Goal: Find specific page/section

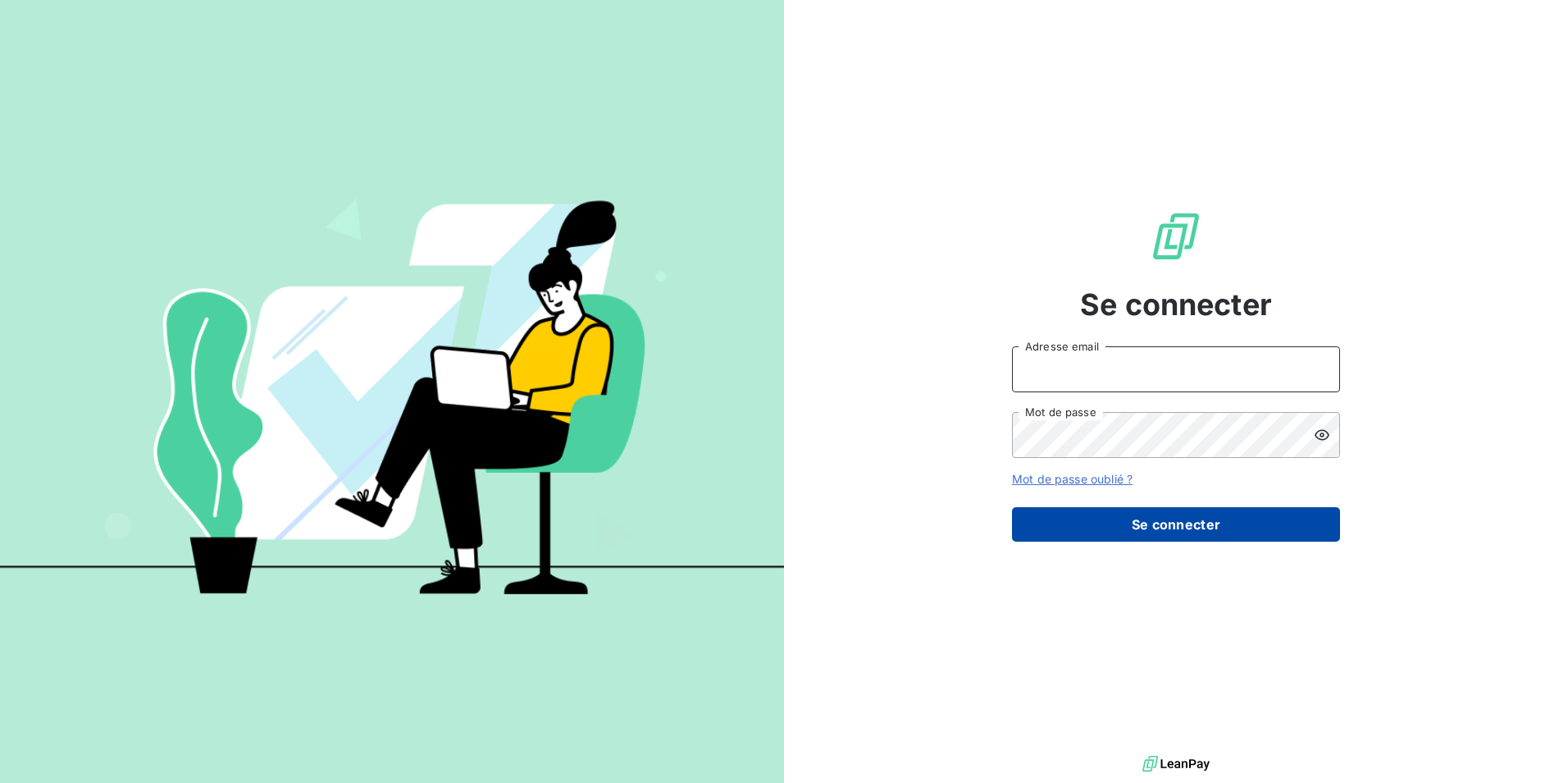
type input "adermont@perin.fr"
click at [1133, 514] on button "Se connecter" at bounding box center [1176, 524] width 328 height 34
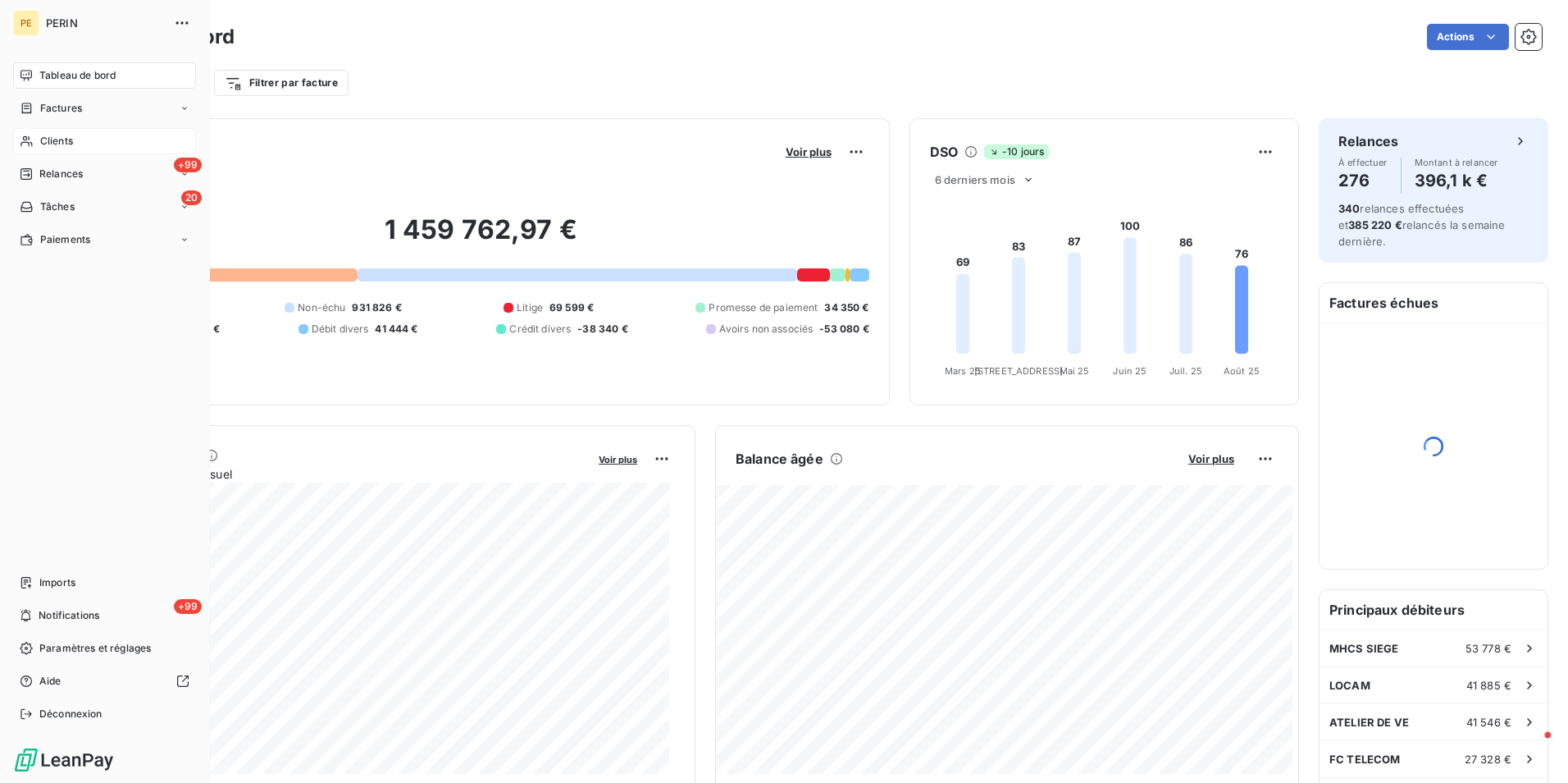
click at [44, 146] on span "Clients" at bounding box center [56, 141] width 33 height 15
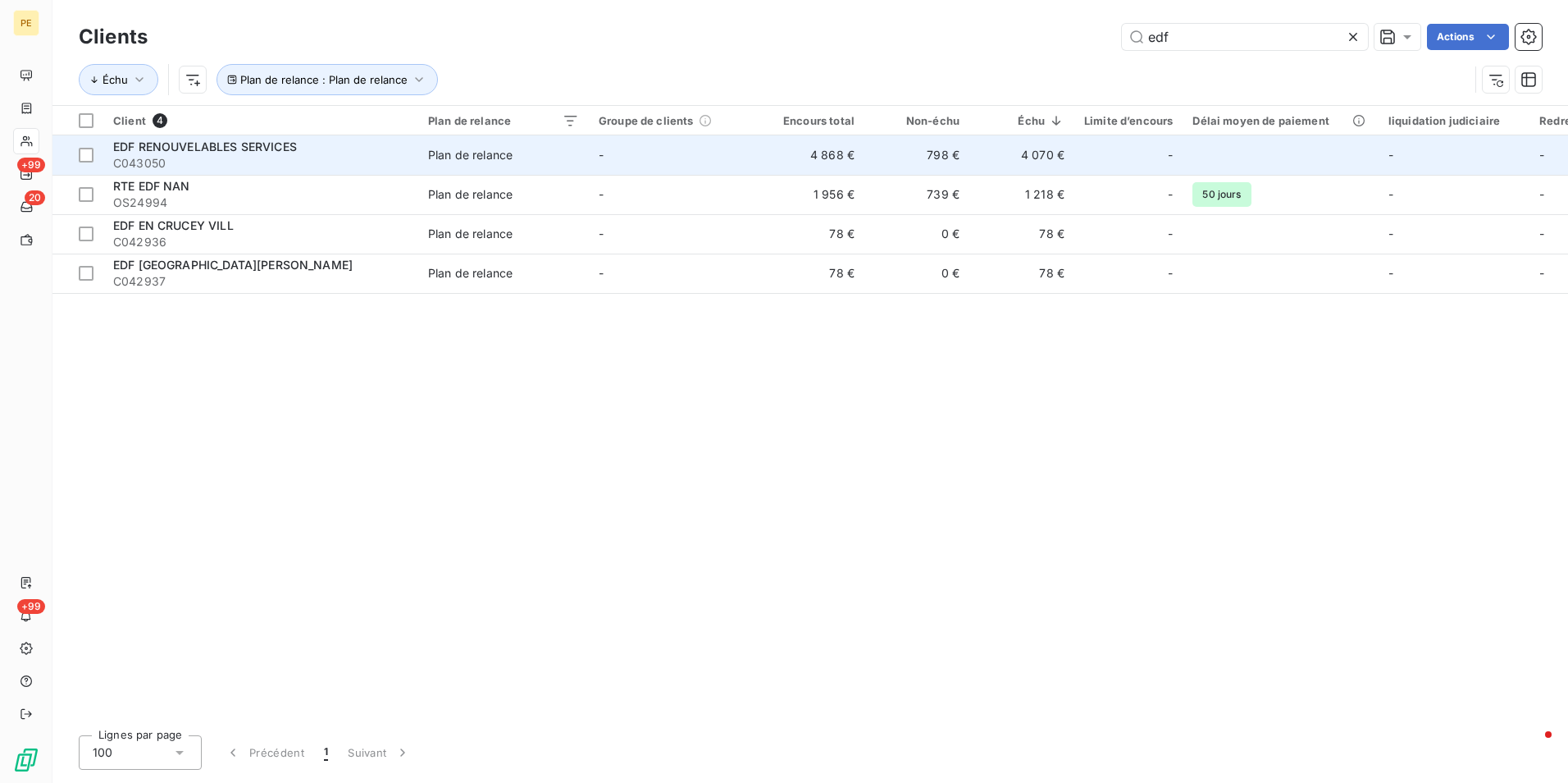
type input "edf"
click at [1054, 161] on td "4 070 €" at bounding box center [1022, 155] width 105 height 40
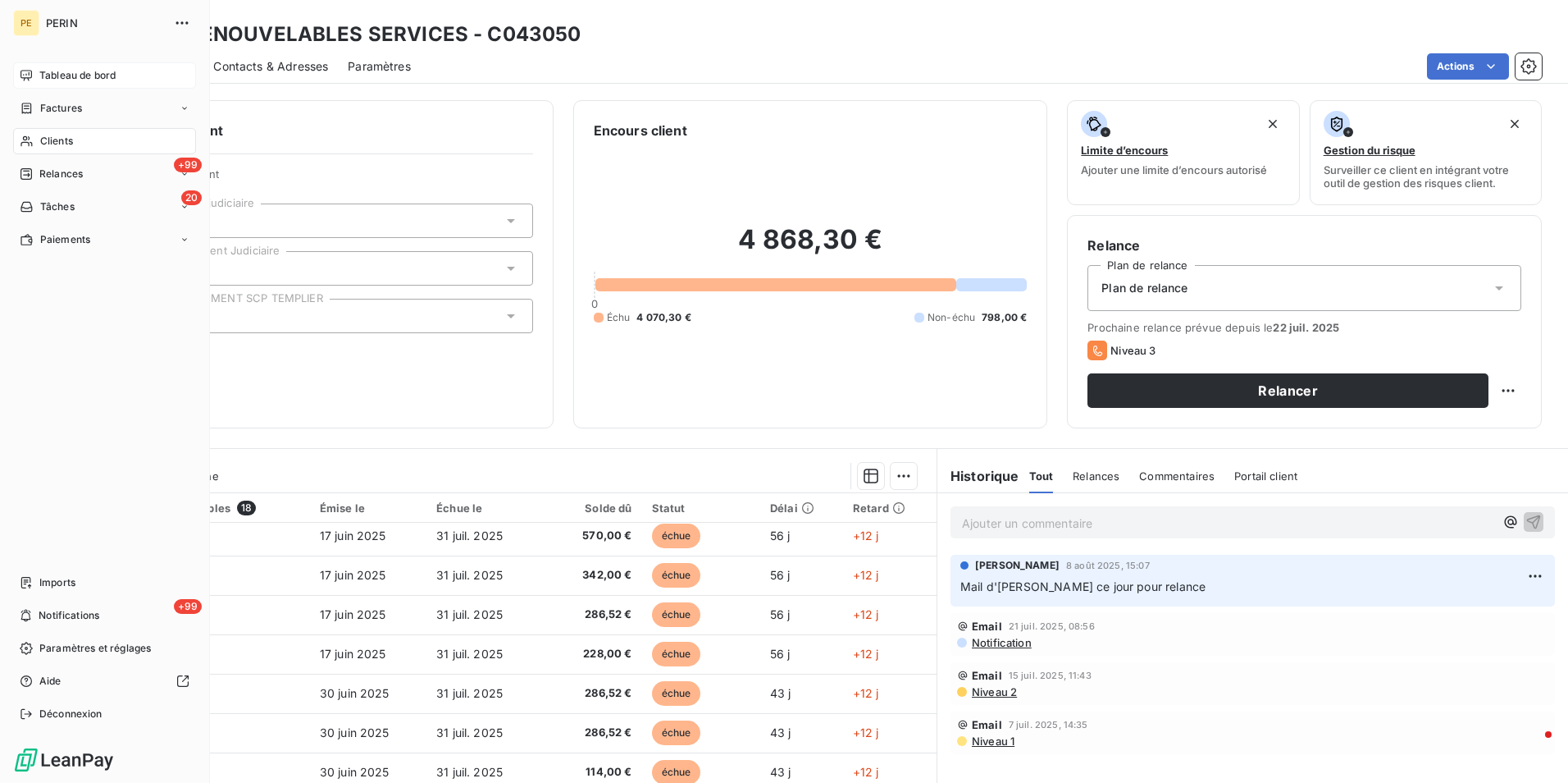
click at [48, 83] on div "Tableau de bord" at bounding box center [105, 76] width 183 height 26
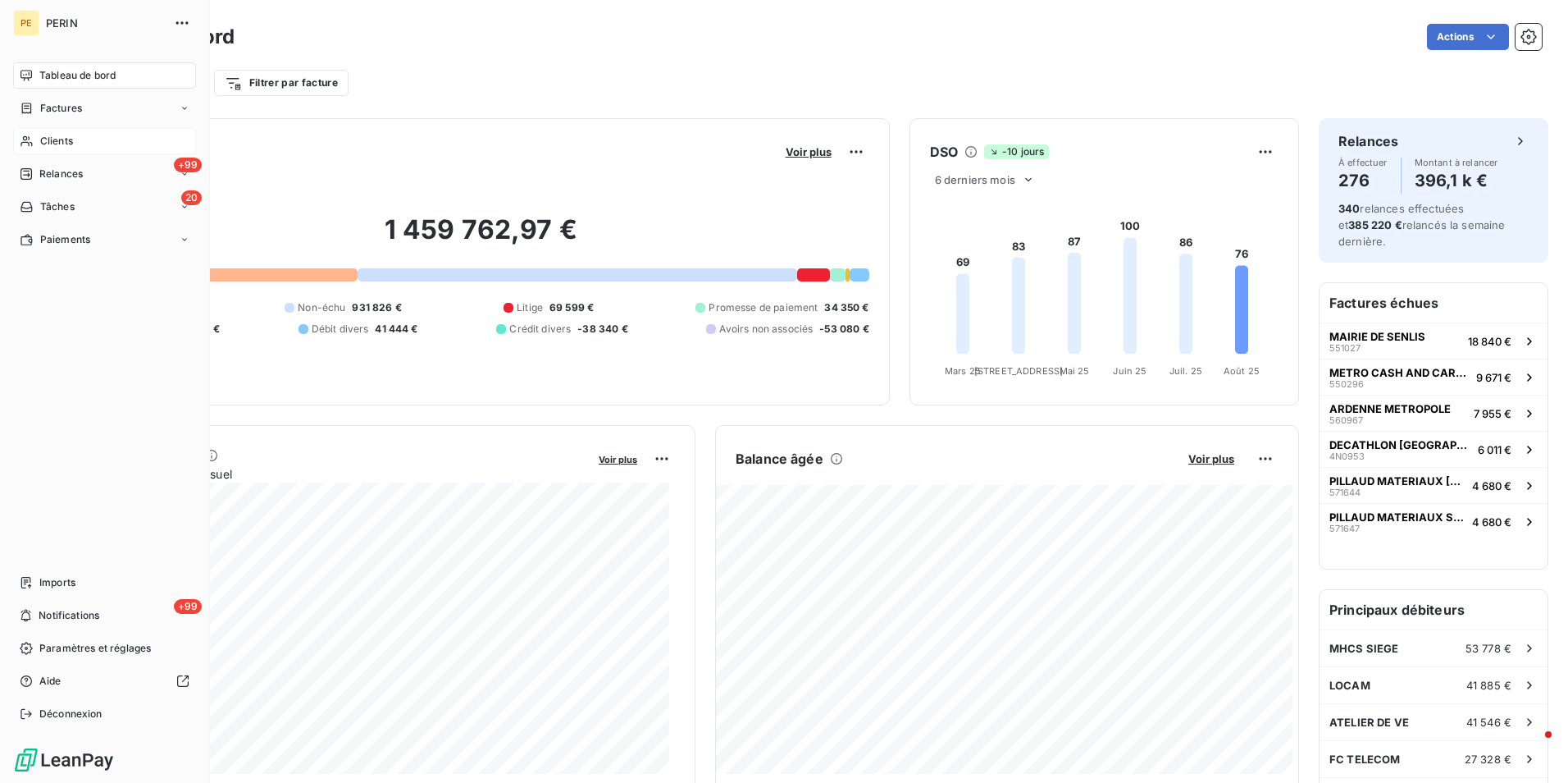
drag, startPoint x: 29, startPoint y: 135, endPoint x: 129, endPoint y: 138, distance: 100.0
click at [29, 135] on icon at bounding box center [26, 141] width 14 height 13
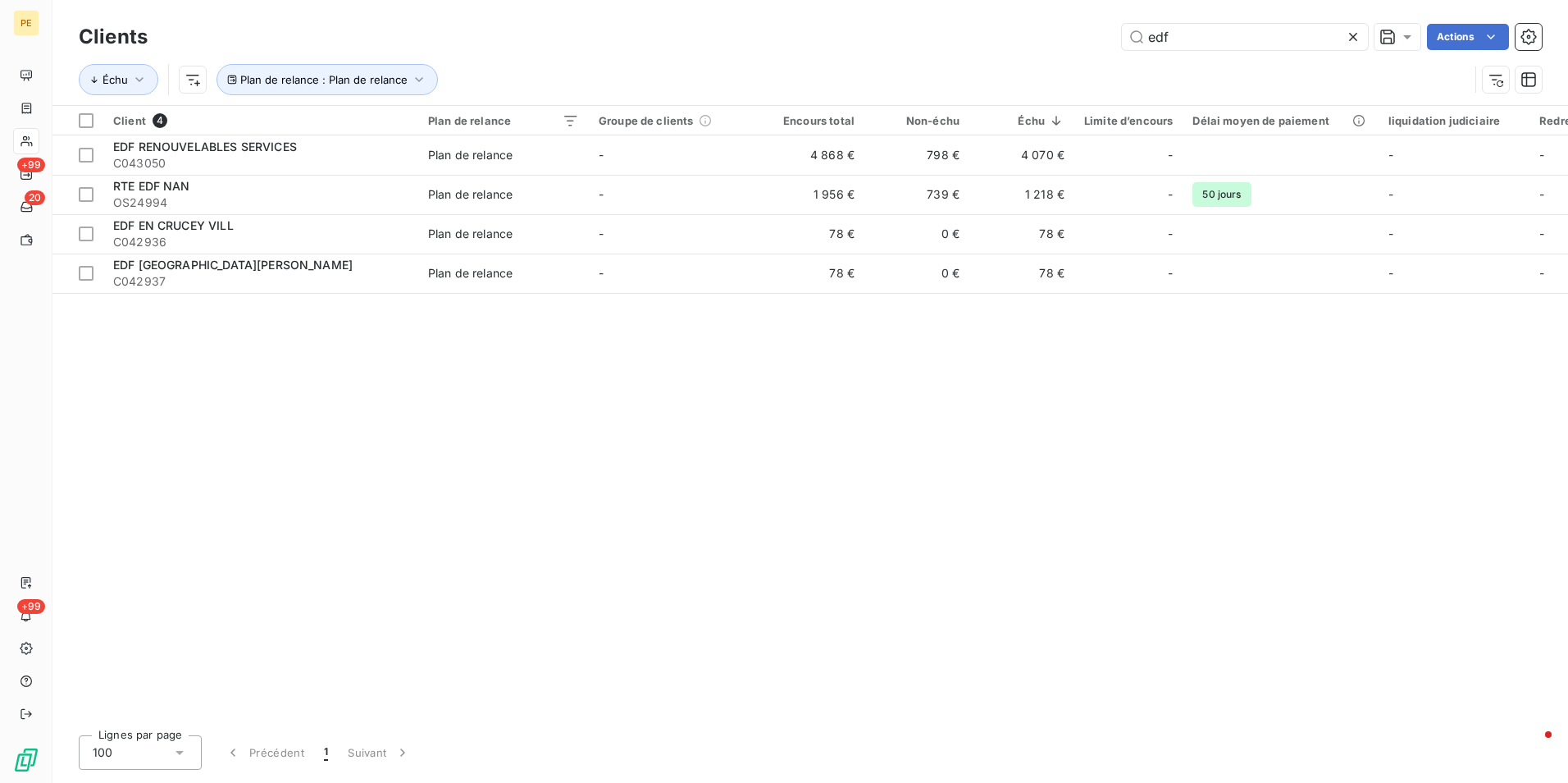
drag, startPoint x: 1185, startPoint y: 32, endPoint x: 888, endPoint y: 36, distance: 297.0
click at [889, 37] on div "edf Actions" at bounding box center [855, 37] width 1375 height 26
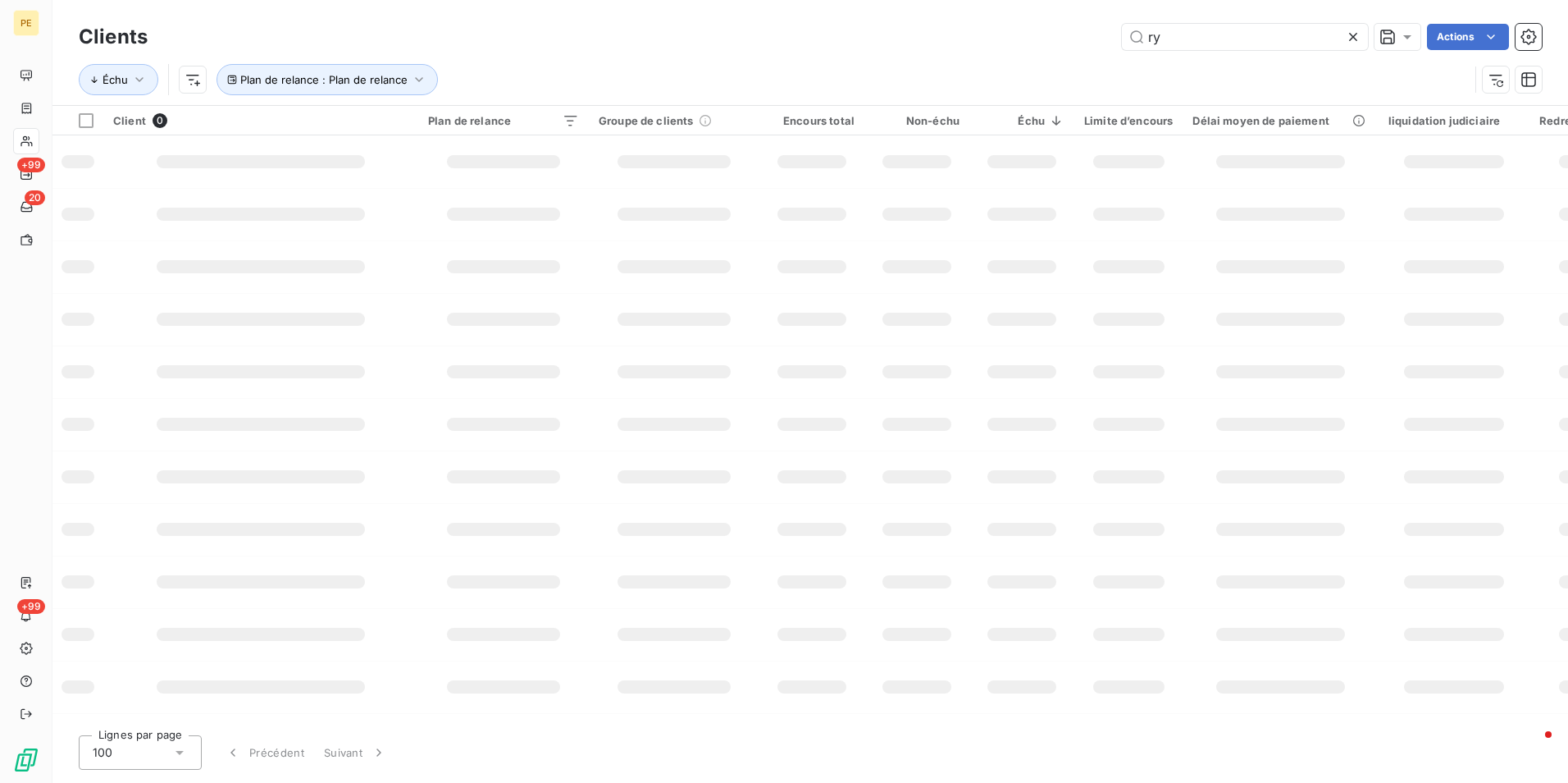
type input "r"
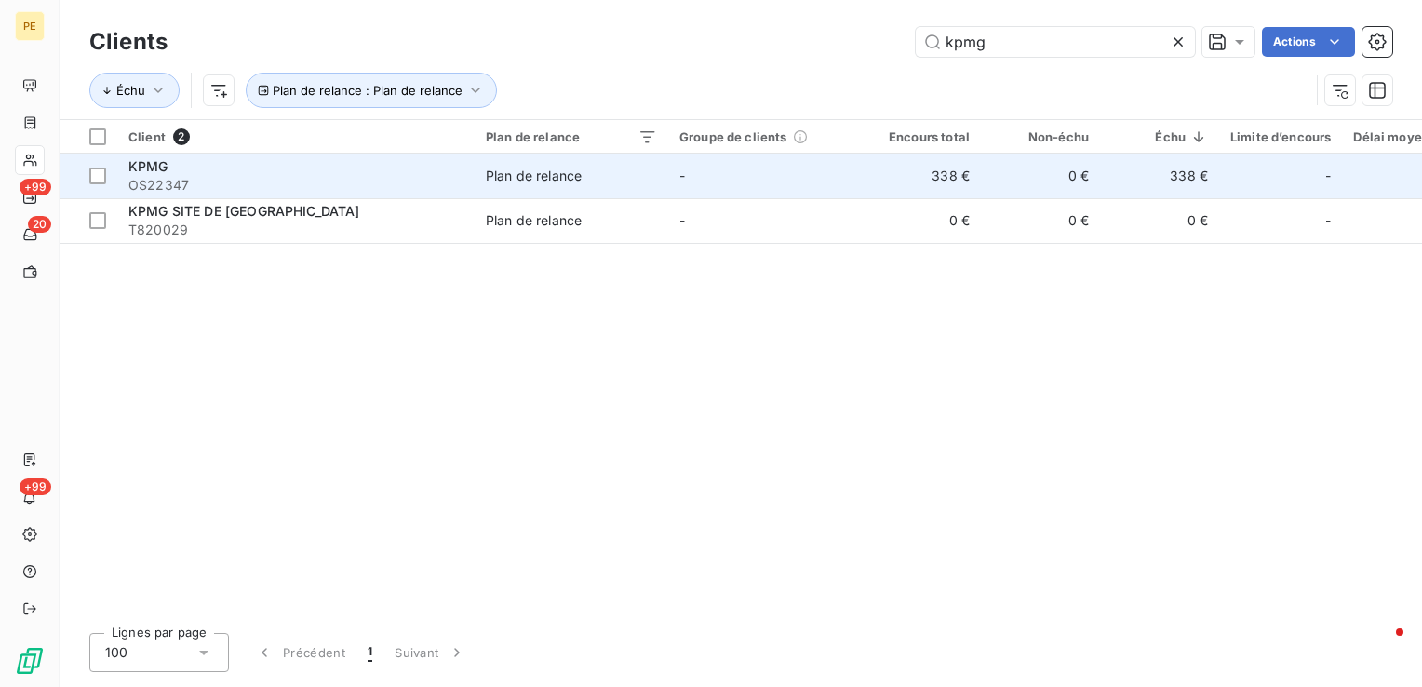
type input "kpmg"
click at [246, 160] on div "KPMG" at bounding box center [295, 166] width 335 height 19
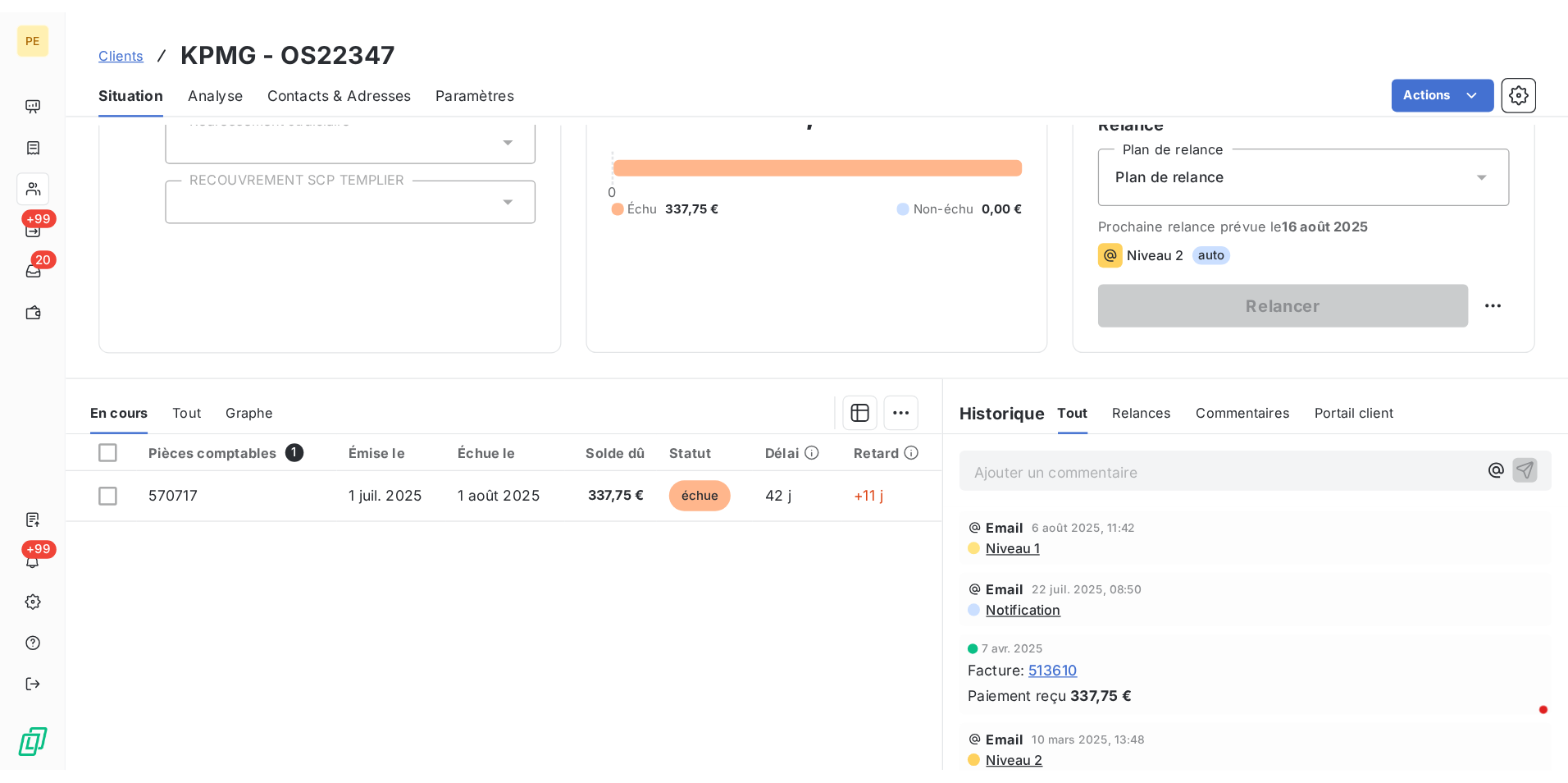
scroll to position [76, 0]
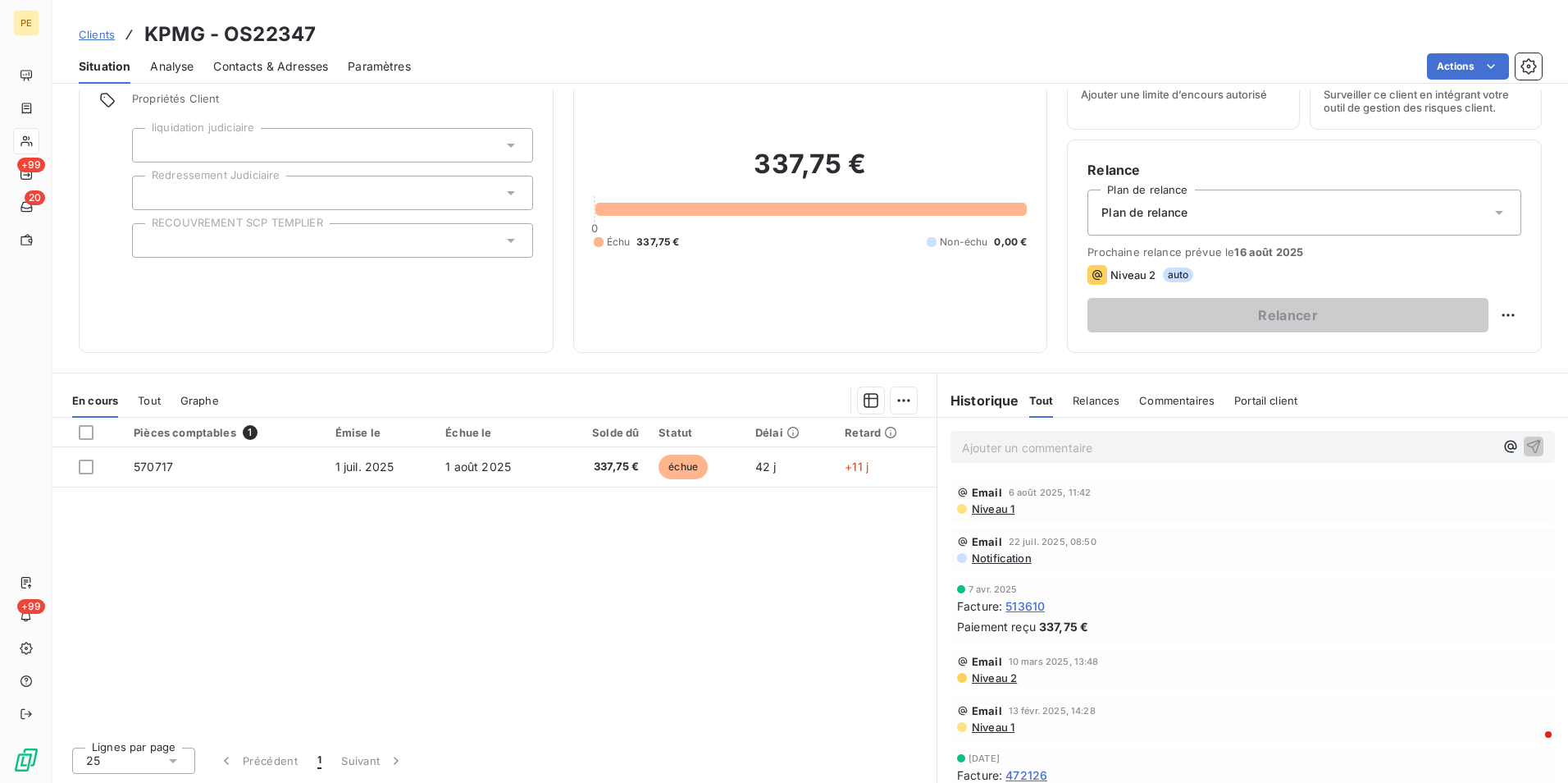
click at [1002, 514] on span "Niveau 1" at bounding box center [992, 508] width 44 height 13
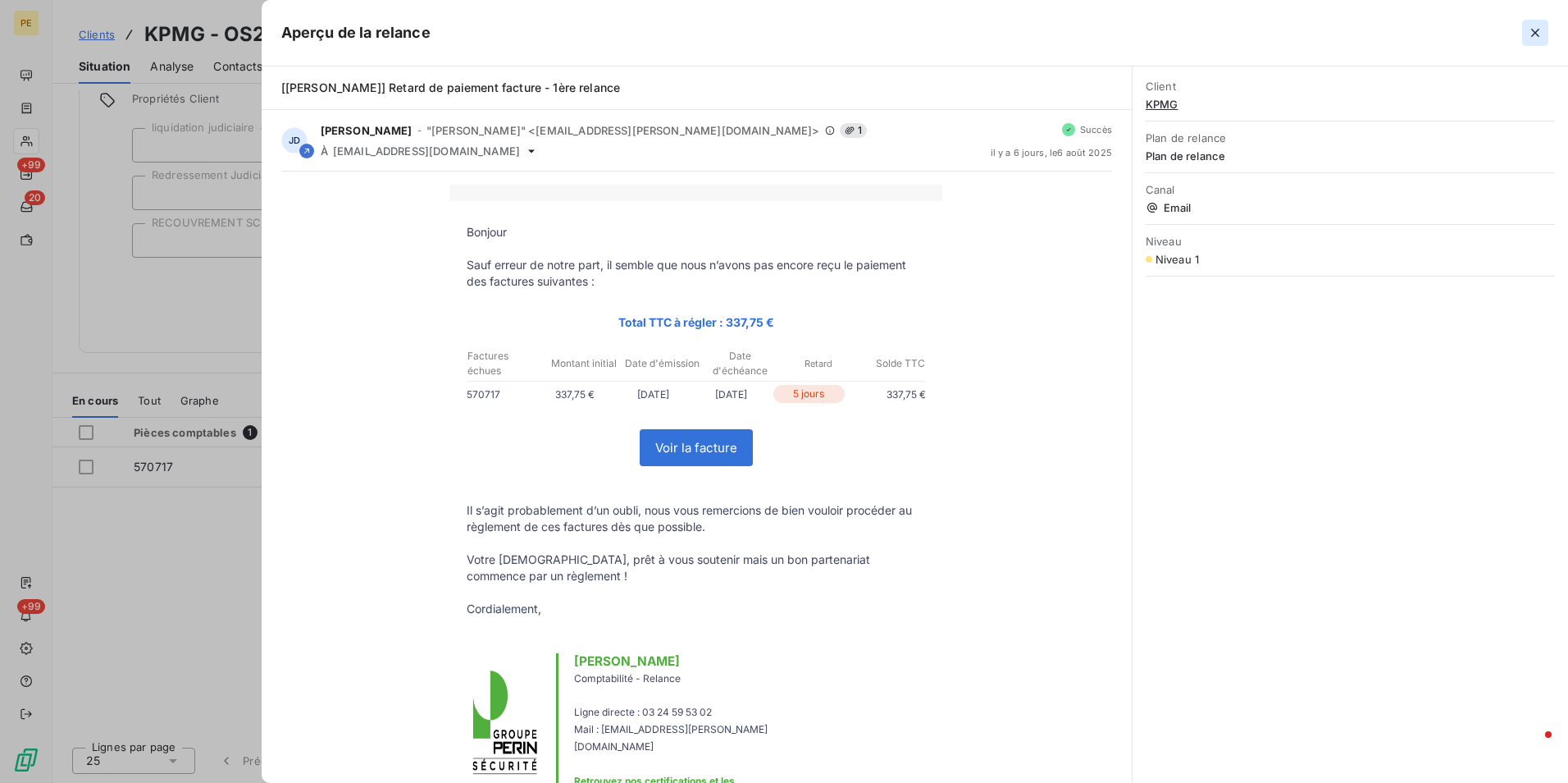
click at [1537, 37] on icon "button" at bounding box center [1535, 33] width 17 height 17
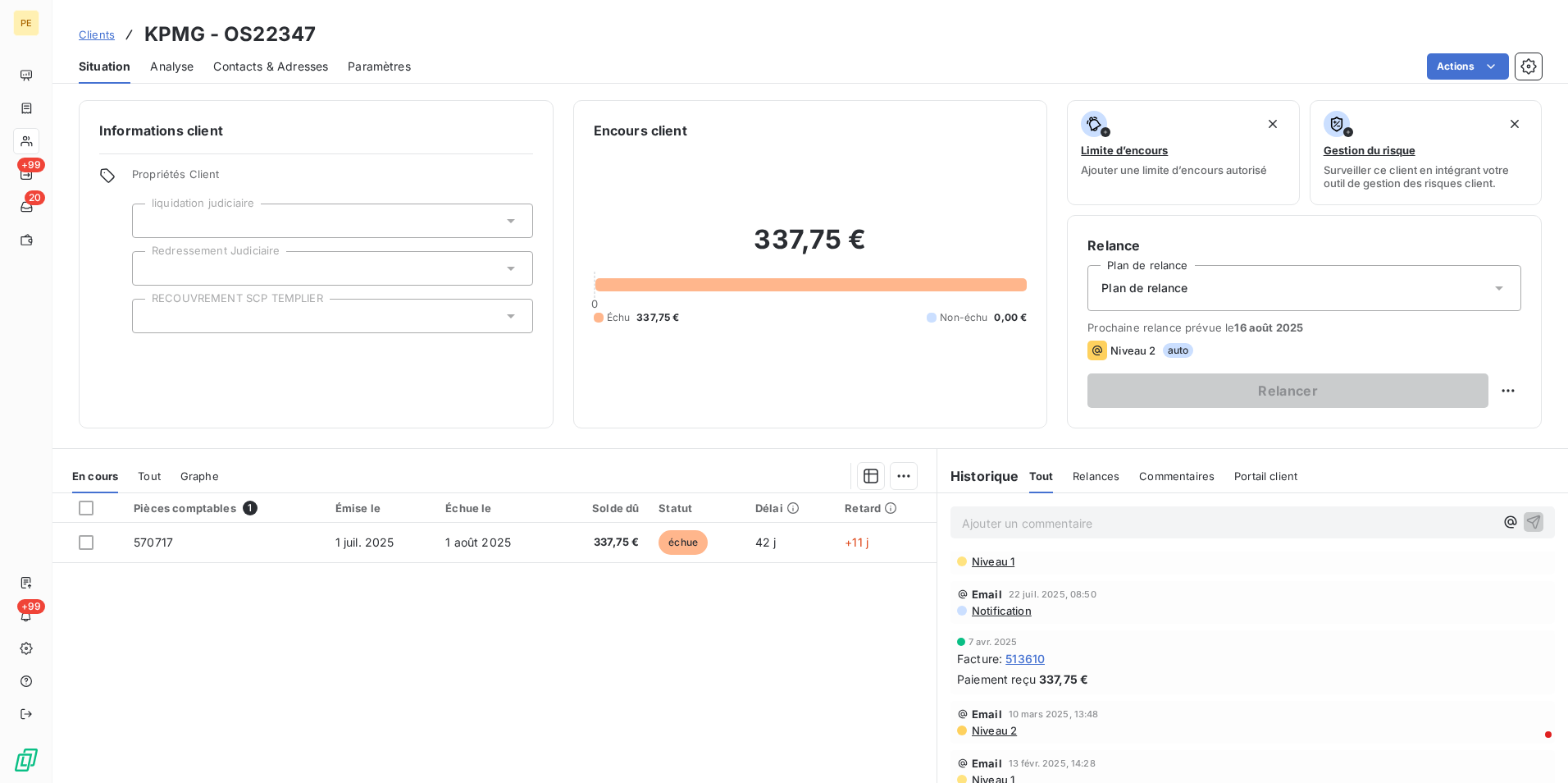
scroll to position [0, 0]
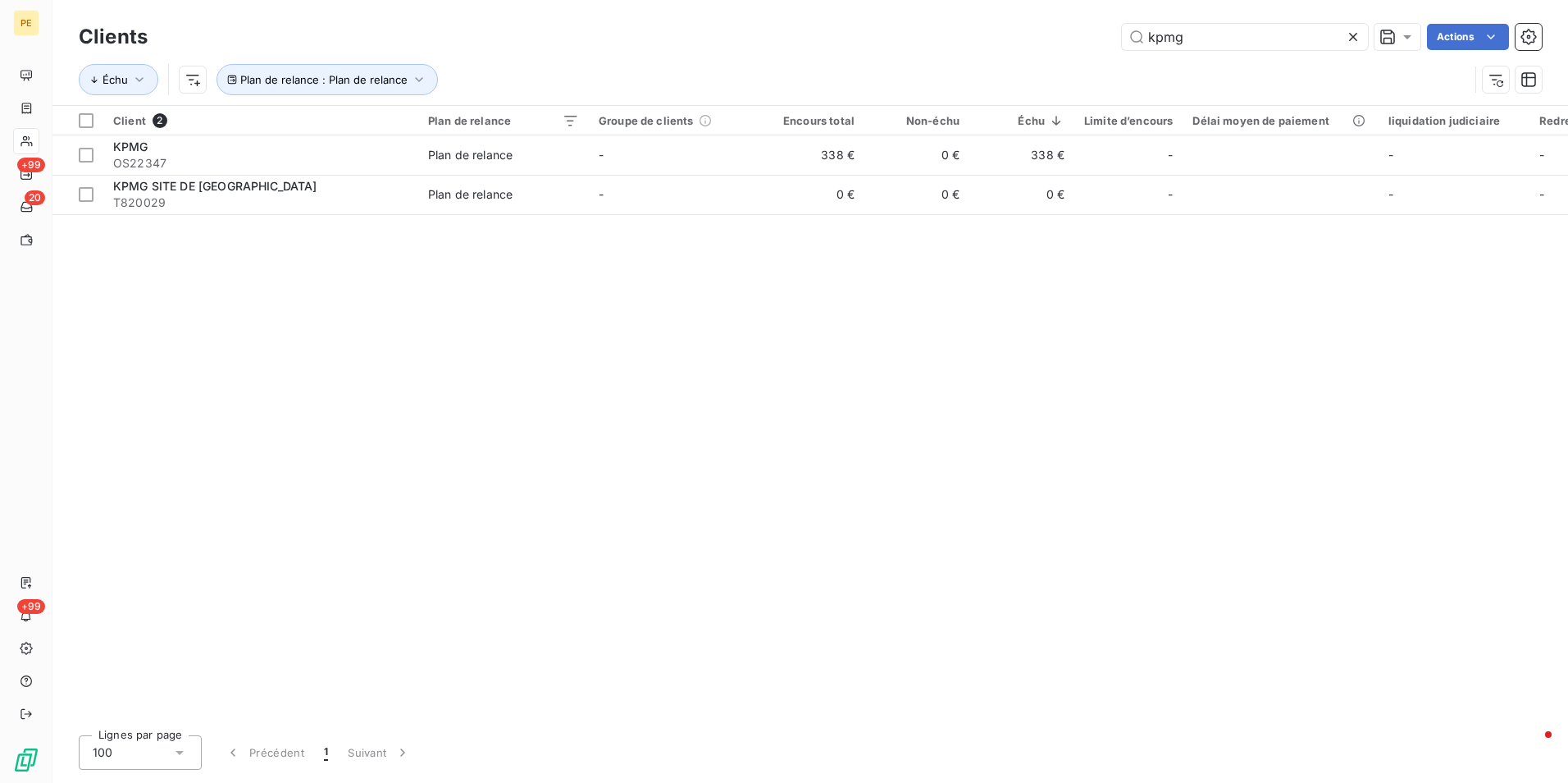
drag, startPoint x: 1190, startPoint y: 40, endPoint x: 903, endPoint y: 55, distance: 287.4
click at [908, 56] on div "Clients kpmg Actions Échu Plan de relance : Plan de relance" at bounding box center [810, 62] width 1463 height 86
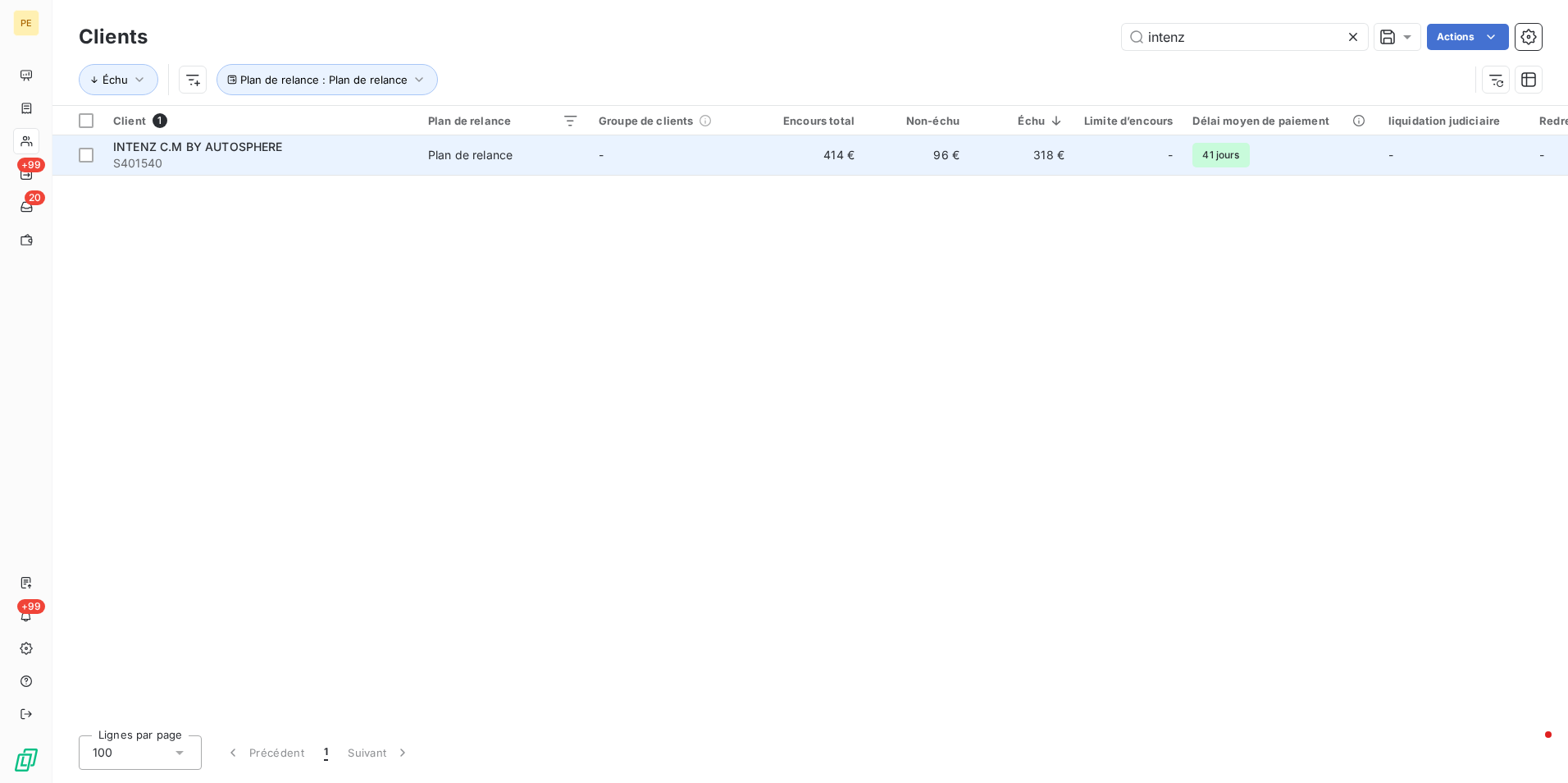
type input "intenz"
click at [822, 160] on td "414 €" at bounding box center [812, 155] width 105 height 40
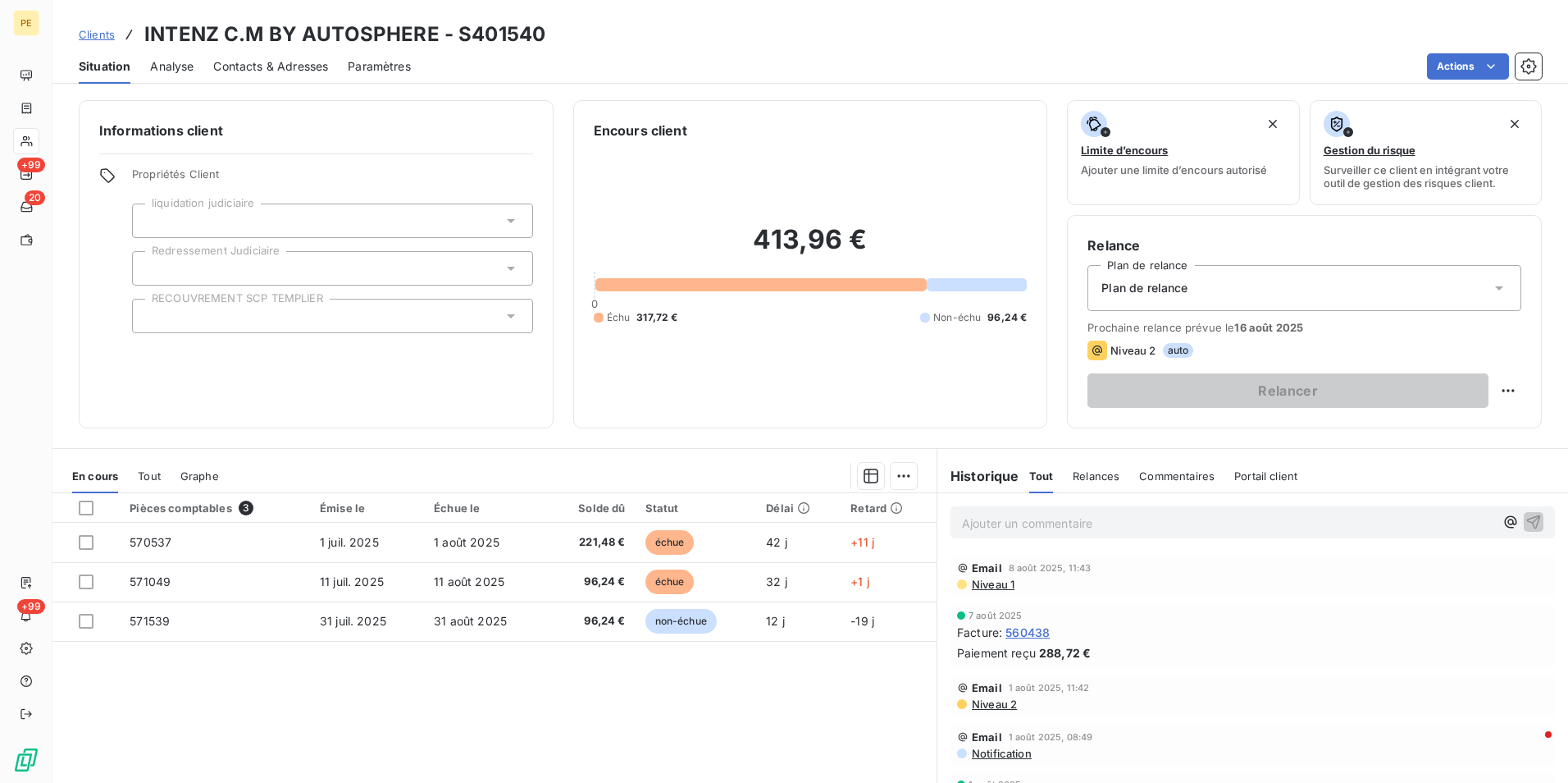
click at [1000, 585] on span "Niveau 1" at bounding box center [992, 584] width 44 height 13
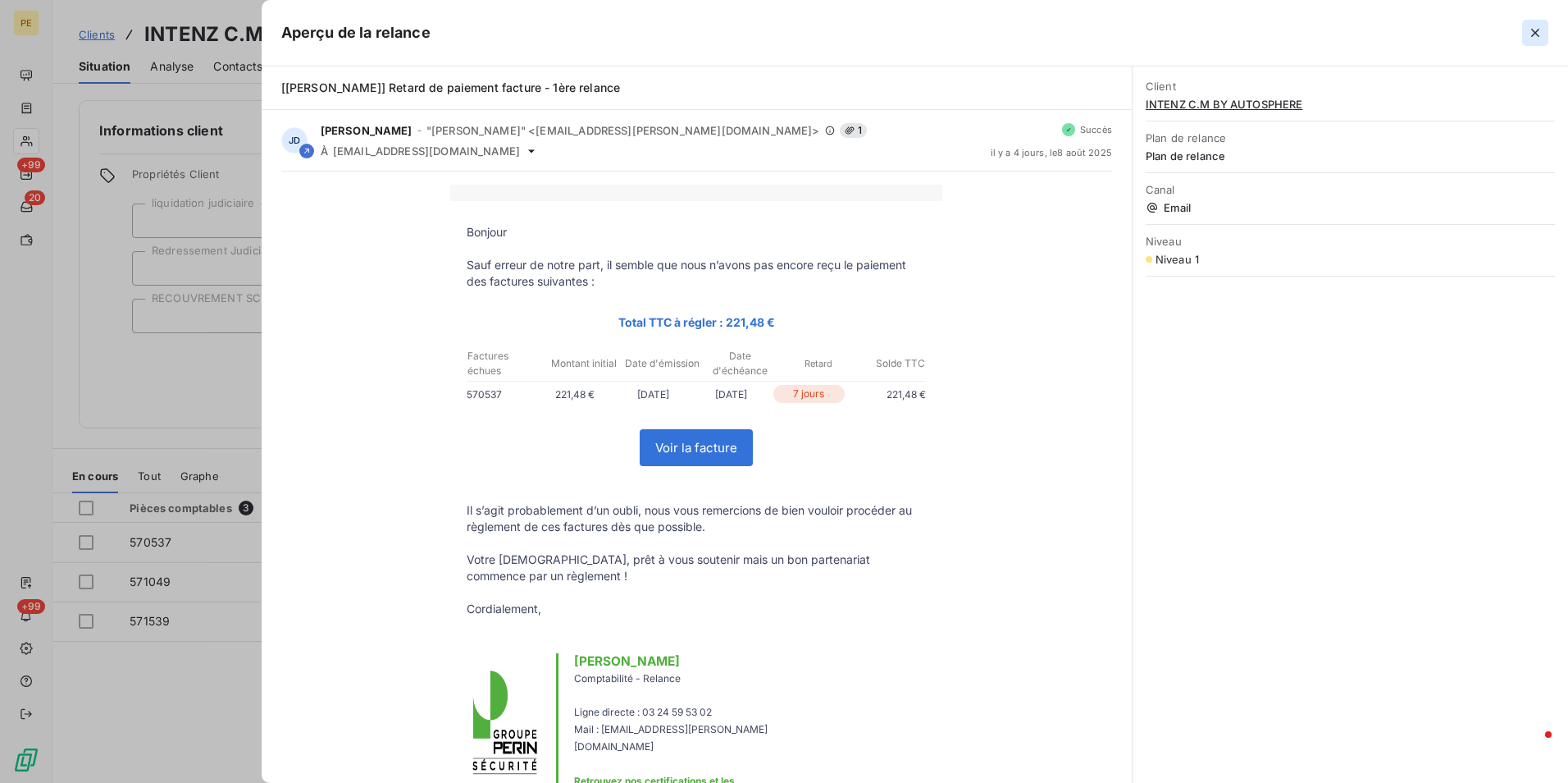
click at [1545, 26] on button "button" at bounding box center [1535, 33] width 26 height 26
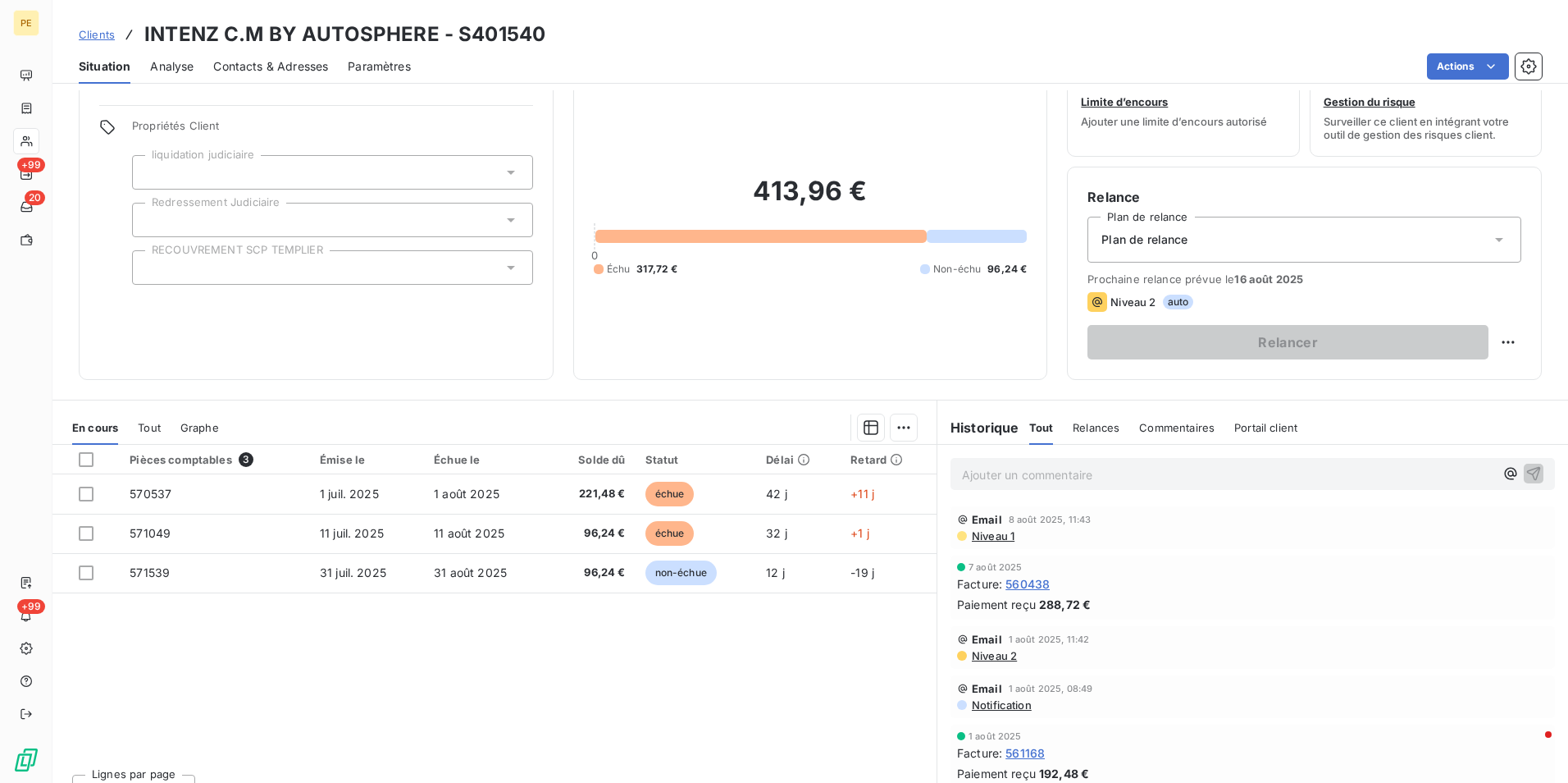
scroll to position [76, 0]
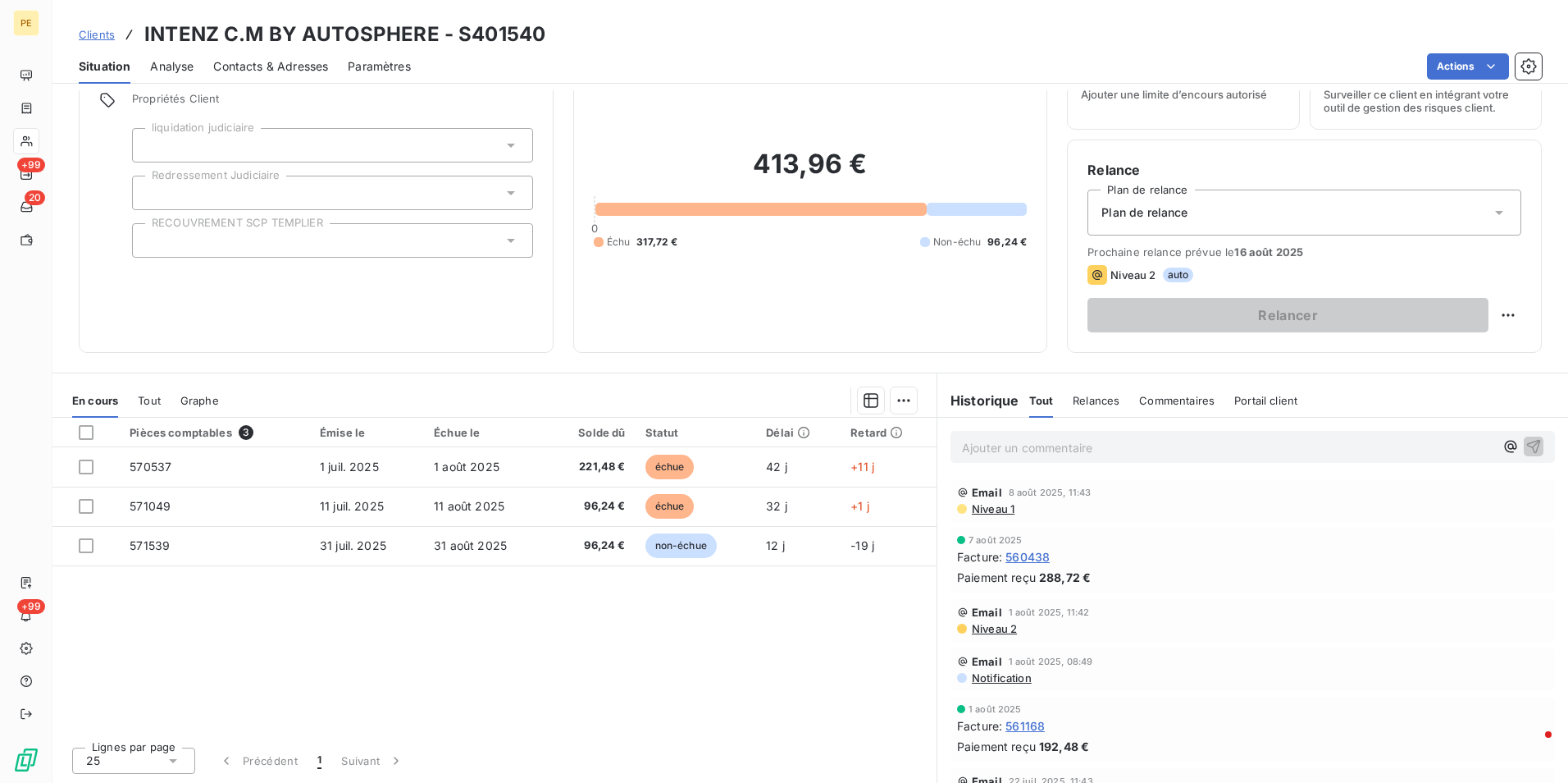
click at [992, 511] on span "Niveau 1" at bounding box center [992, 508] width 44 height 13
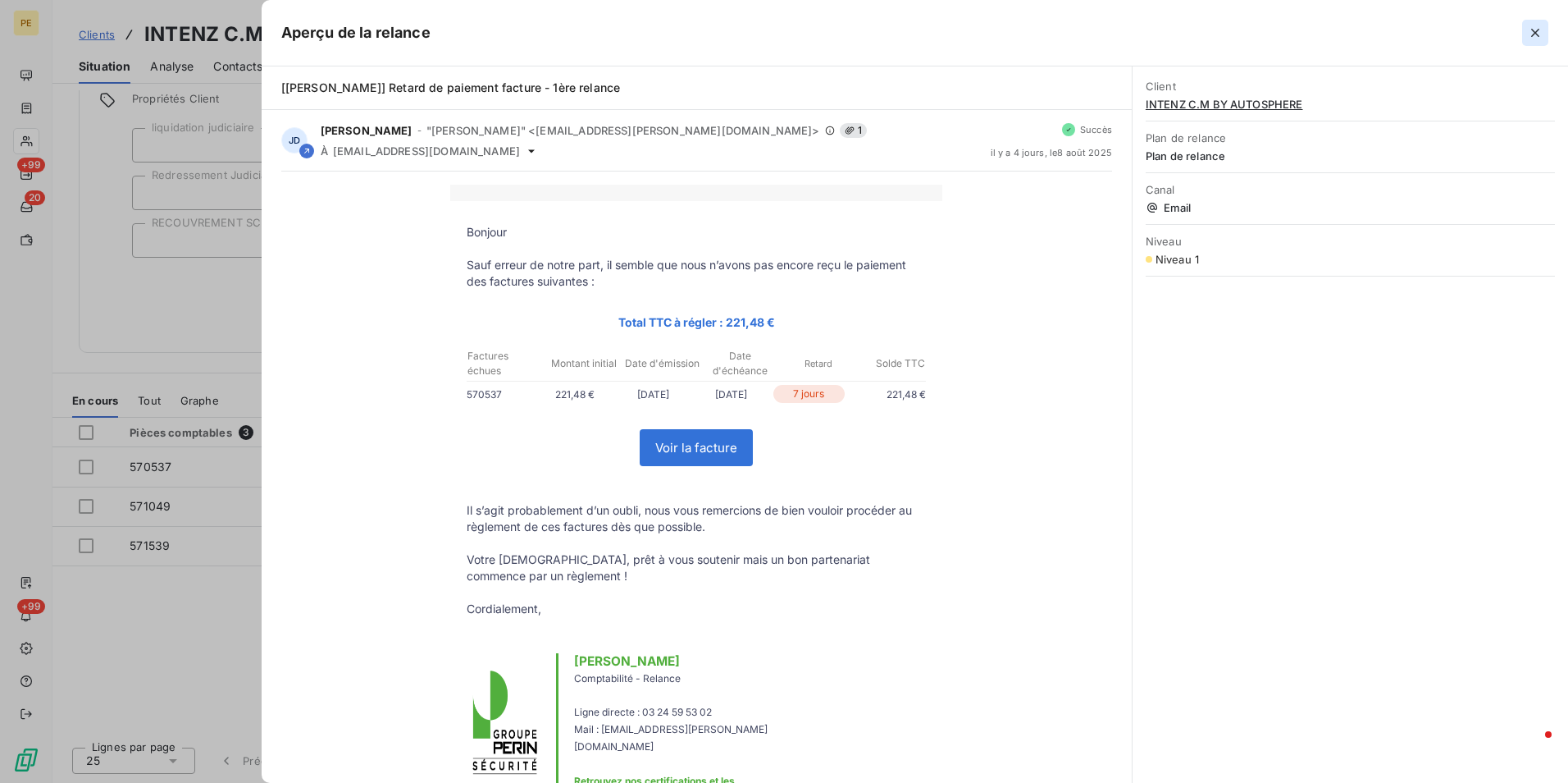
click at [1542, 29] on icon "button" at bounding box center [1535, 33] width 17 height 17
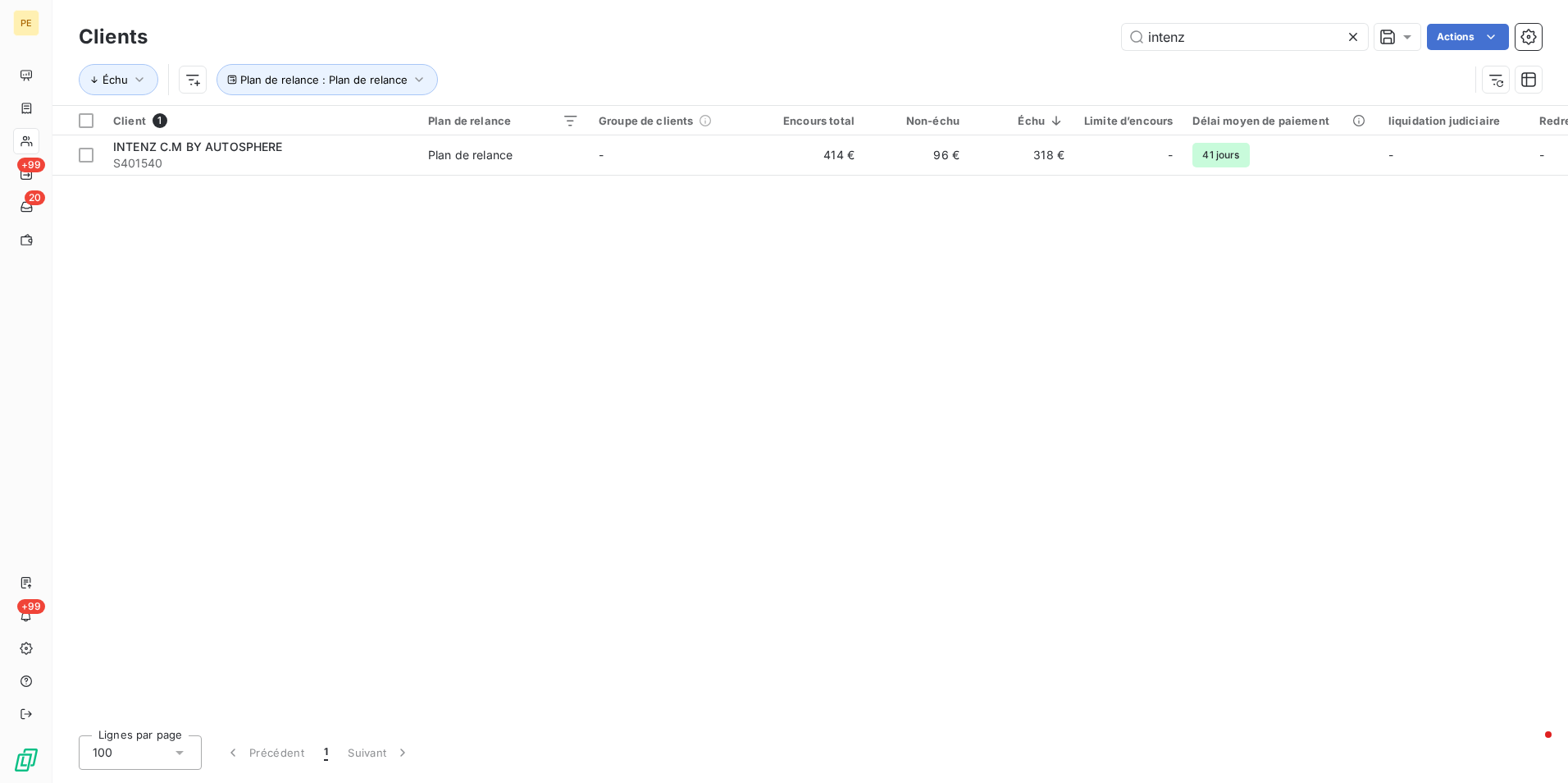
drag, startPoint x: 1351, startPoint y: 35, endPoint x: 1340, endPoint y: 57, distance: 24.6
click at [1351, 35] on icon at bounding box center [1353, 37] width 17 height 17
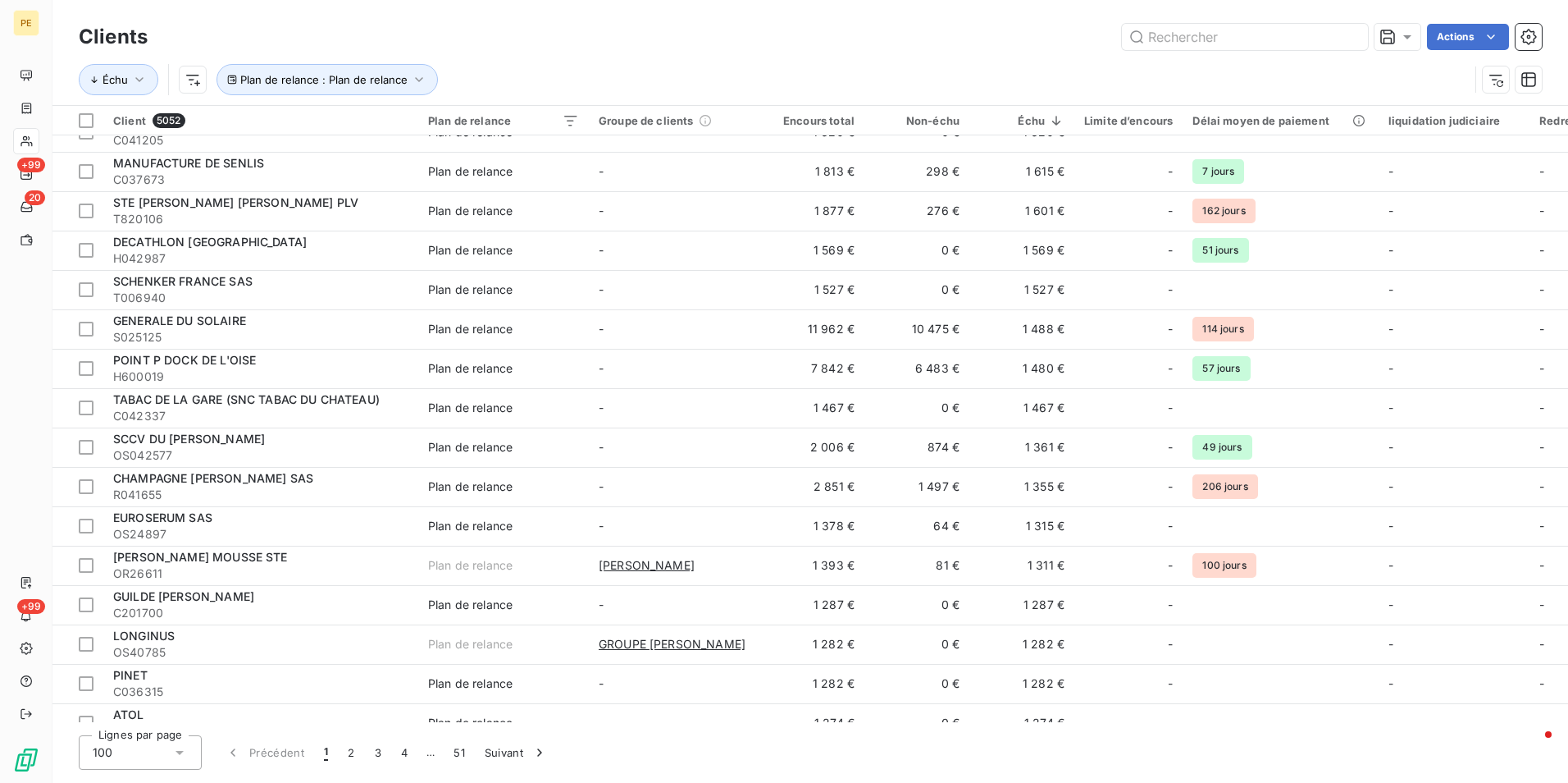
scroll to position [3359, 0]
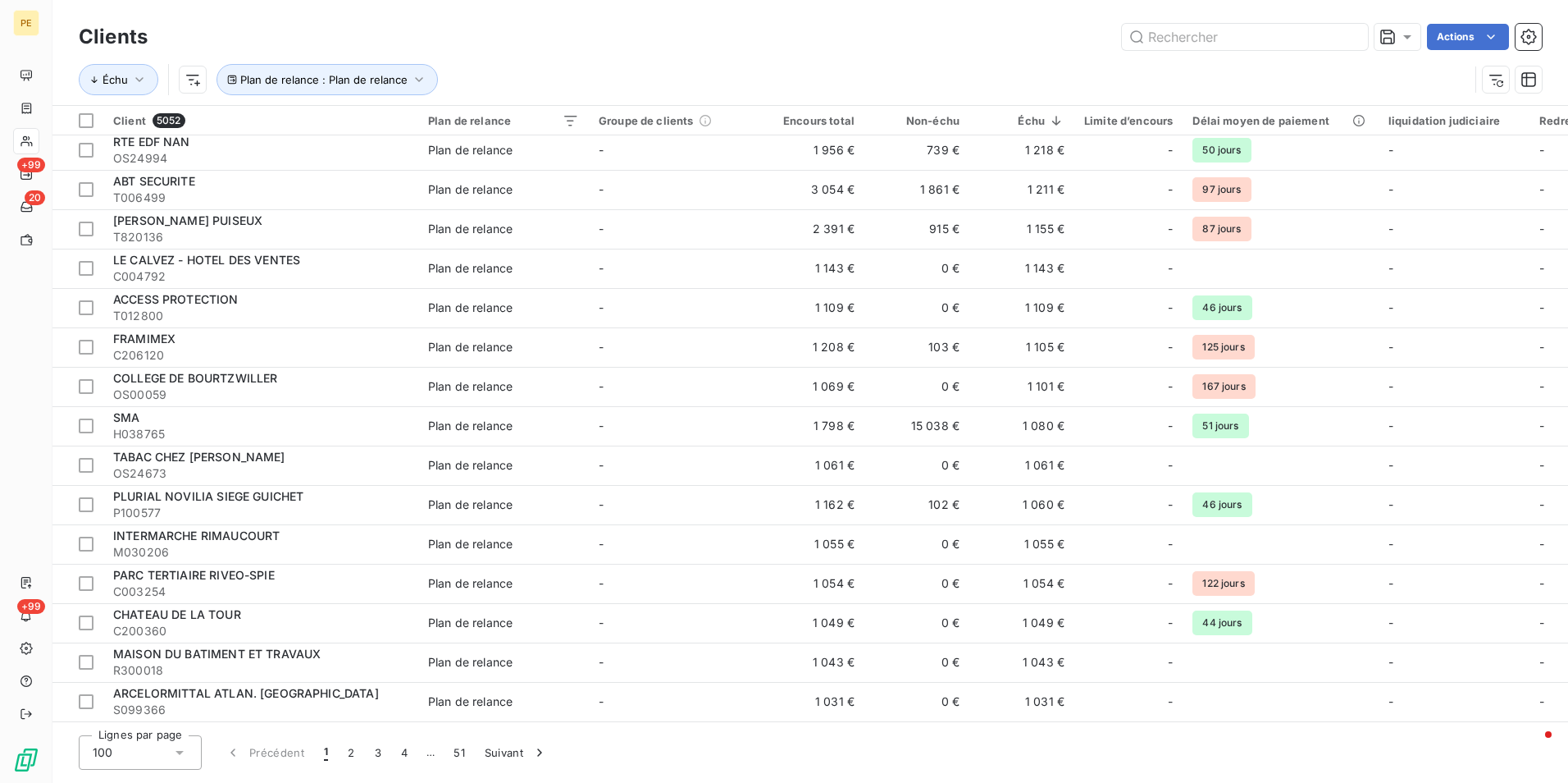
click at [185, 767] on div "100" at bounding box center [140, 752] width 123 height 34
click at [1240, 722] on div "Clients Actions Échu Plan de relance : Plan de relance Client 5052 Plan de rela…" at bounding box center [811, 392] width 1516 height 783
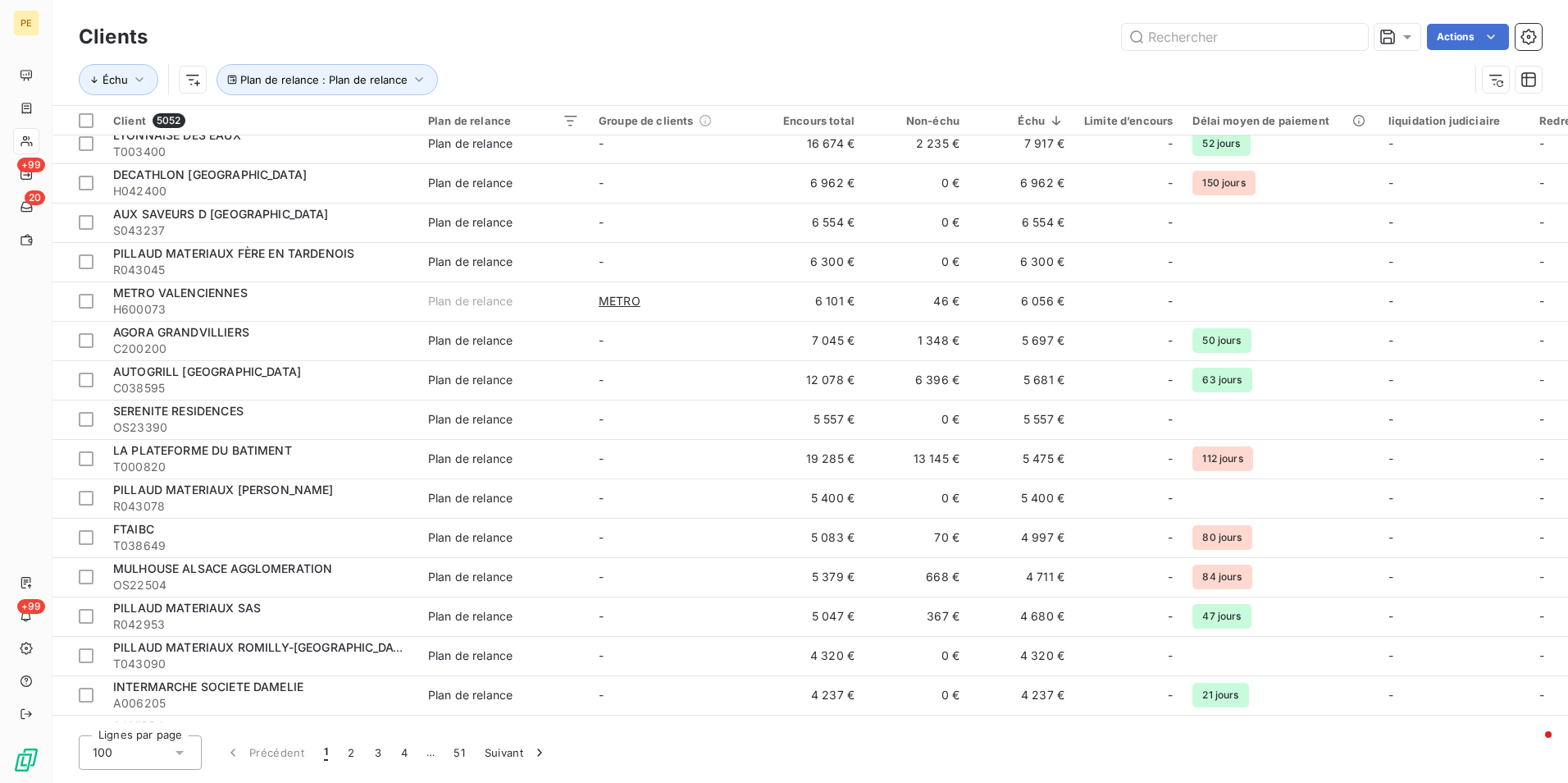
scroll to position [3359, 0]
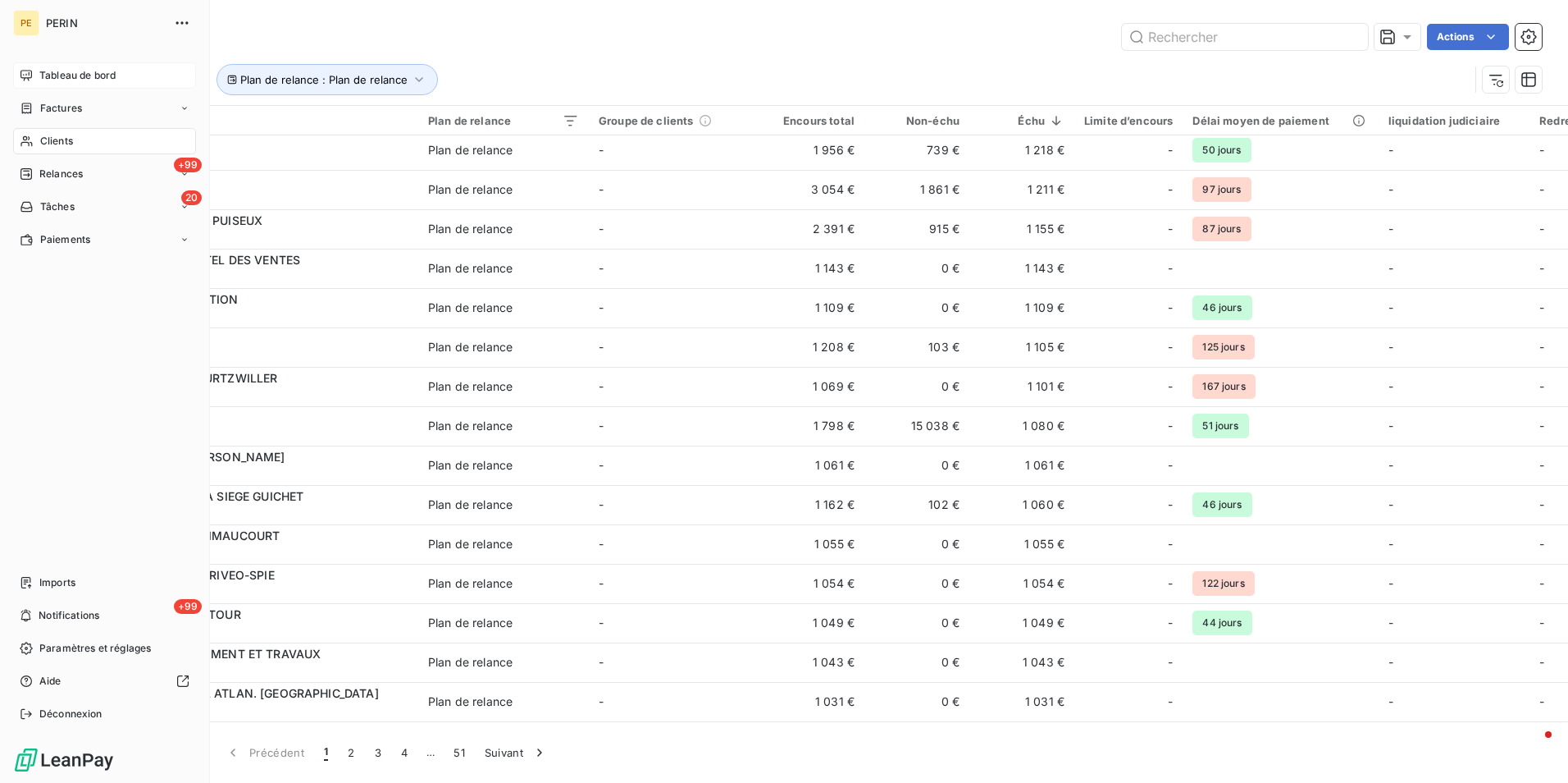
click at [24, 73] on icon at bounding box center [26, 75] width 13 height 13
